Goal: Answer question/provide support

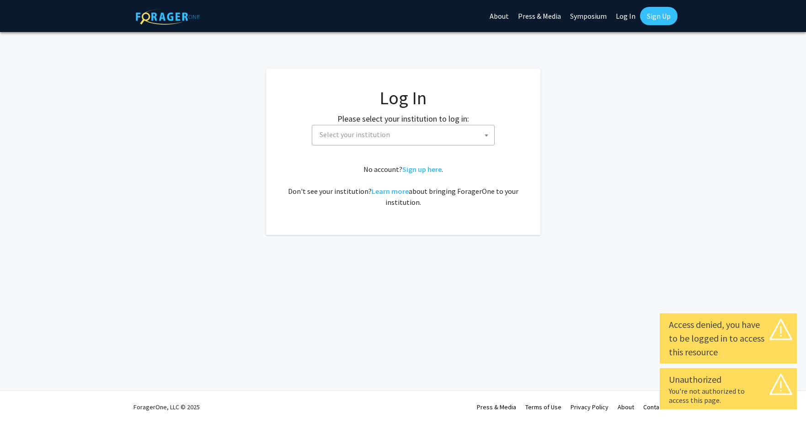
click at [367, 141] on span "Select your institution" at bounding box center [405, 134] width 178 height 19
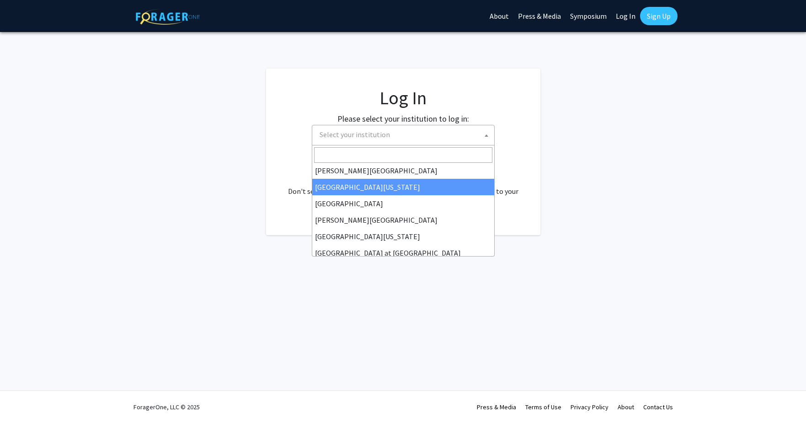
scroll to position [274, 0]
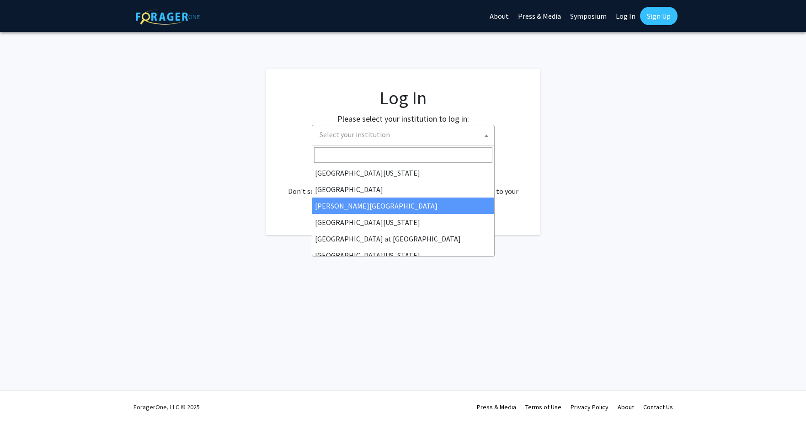
select select "24"
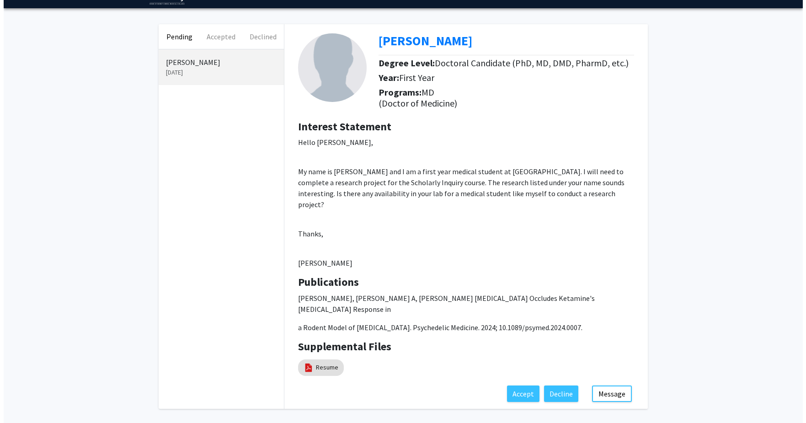
scroll to position [37, 0]
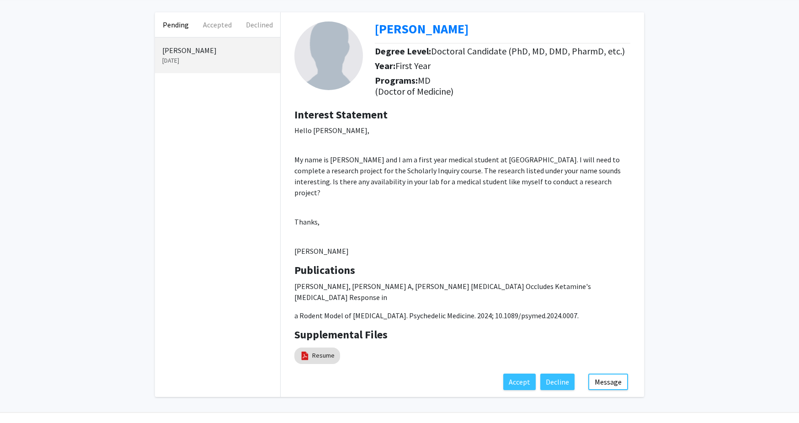
click at [198, 50] on p "Daniel Markman" at bounding box center [217, 50] width 111 height 11
click at [529, 373] on button "Accept" at bounding box center [519, 381] width 32 height 16
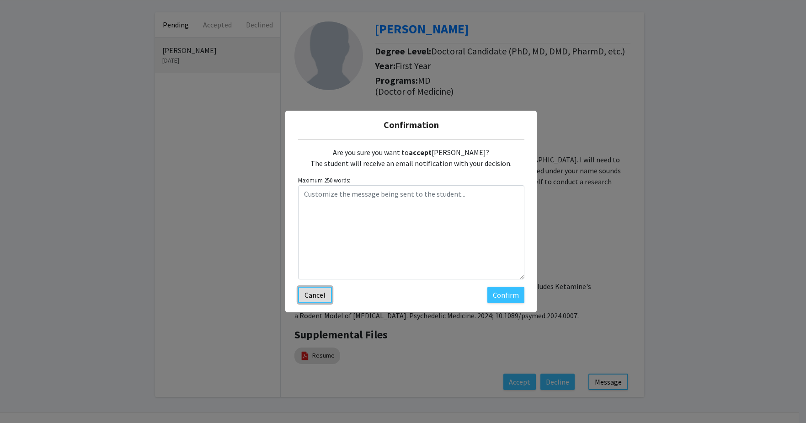
click at [310, 296] on button "Cancel" at bounding box center [315, 295] width 34 height 16
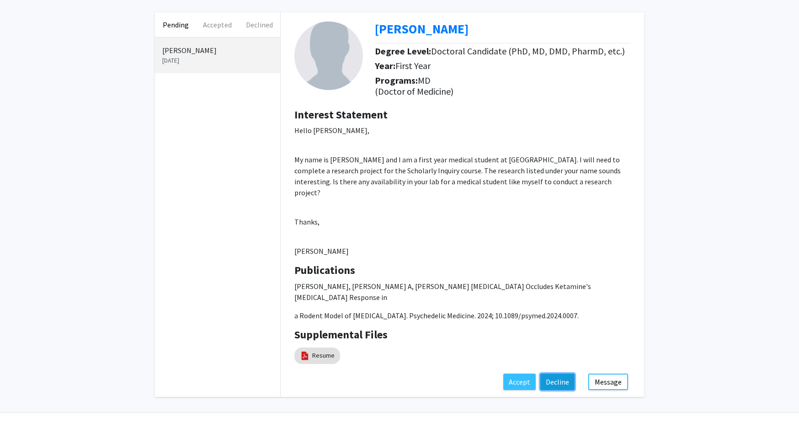
click at [553, 373] on button "Decline" at bounding box center [557, 381] width 34 height 16
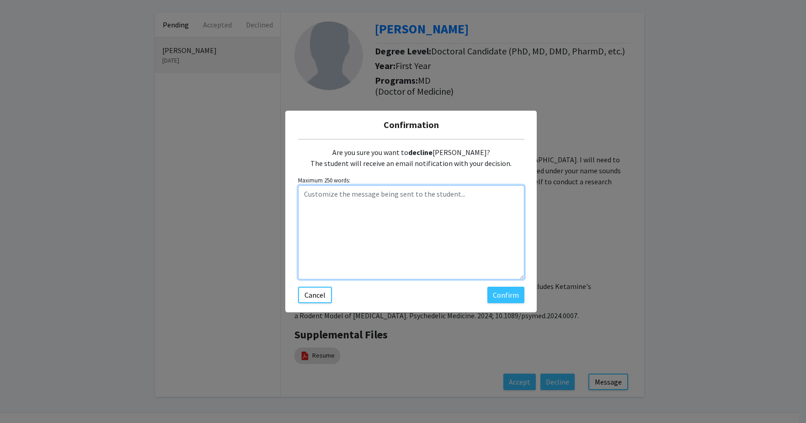
click at [323, 197] on textarea "Customize the message being sent to the student..." at bounding box center [411, 232] width 226 height 94
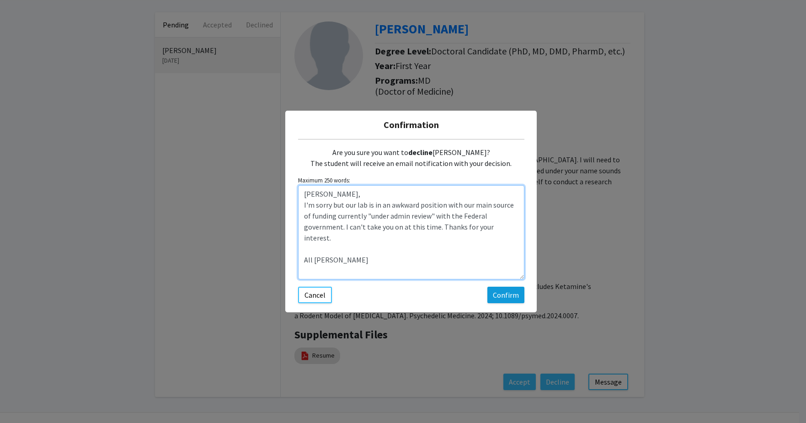
type textarea "Daniel, I'm sorry but our lab is in an awkward position with our main source of…"
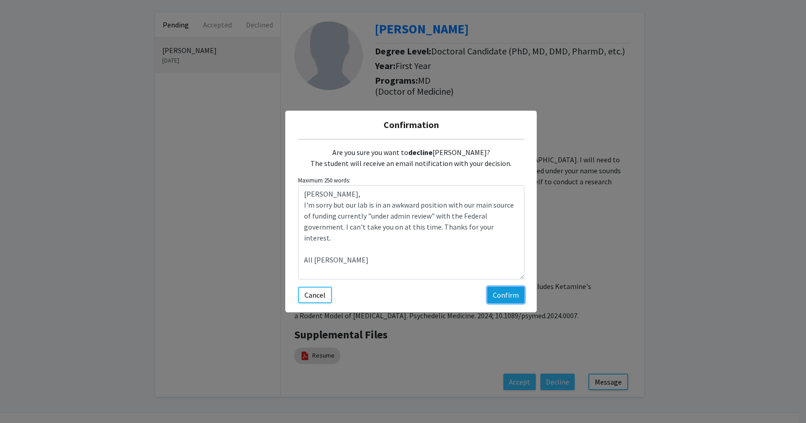
click at [500, 291] on button "Confirm" at bounding box center [505, 295] width 37 height 16
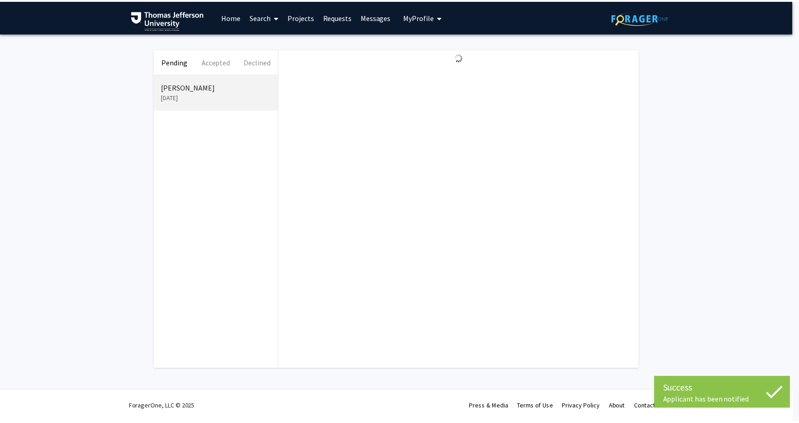
scroll to position [0, 0]
